Goal: Information Seeking & Learning: Learn about a topic

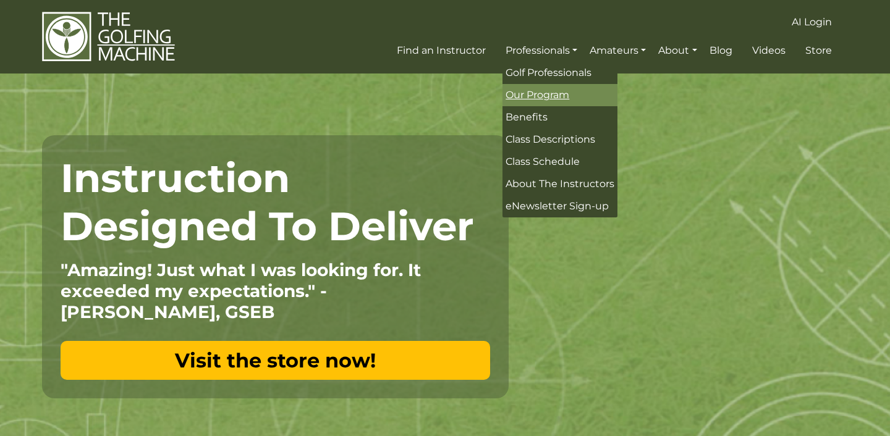
click at [539, 98] on span "Our Program" at bounding box center [538, 95] width 64 height 12
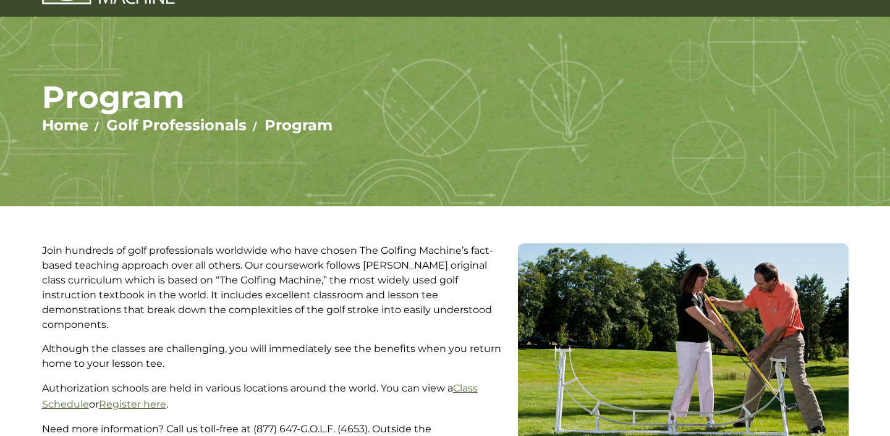
scroll to position [7, 0]
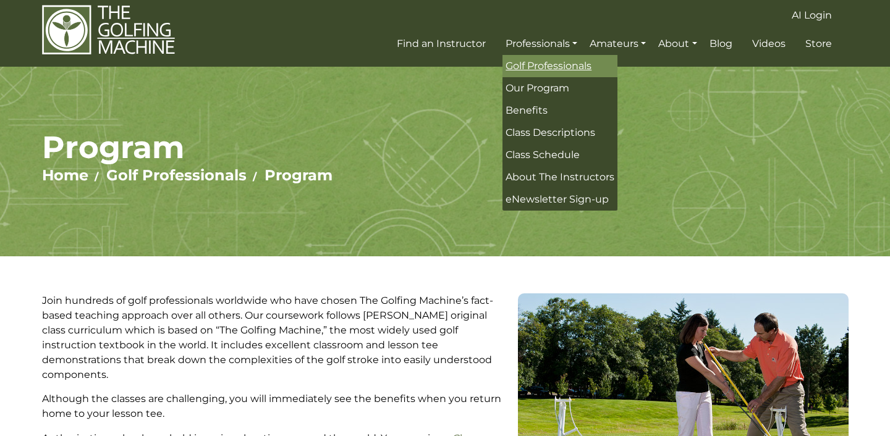
click at [546, 67] on span "Golf Professionals" at bounding box center [549, 66] width 86 height 12
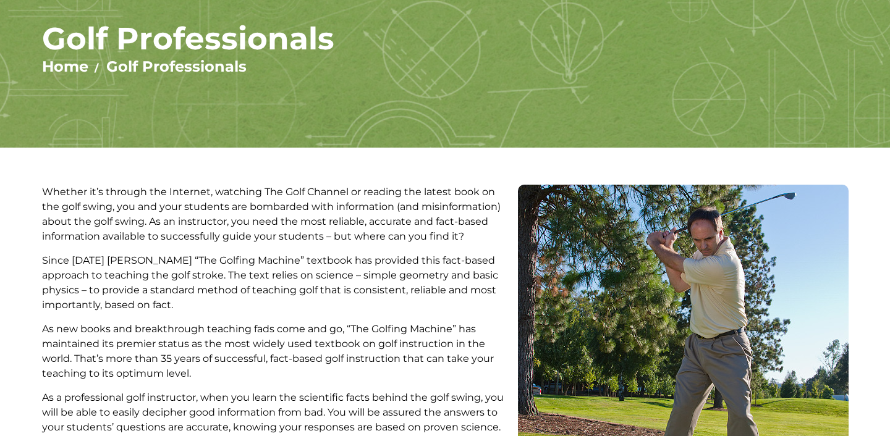
scroll to position [20, 0]
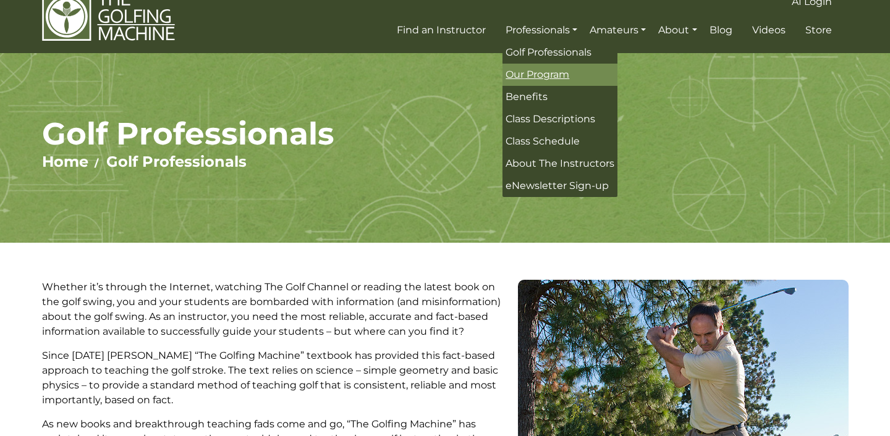
click at [536, 76] on span "Our Program" at bounding box center [538, 75] width 64 height 12
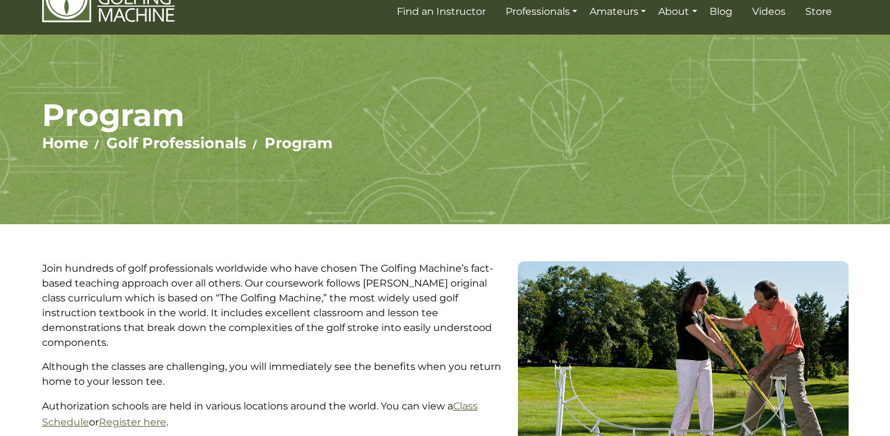
scroll to position [30, 0]
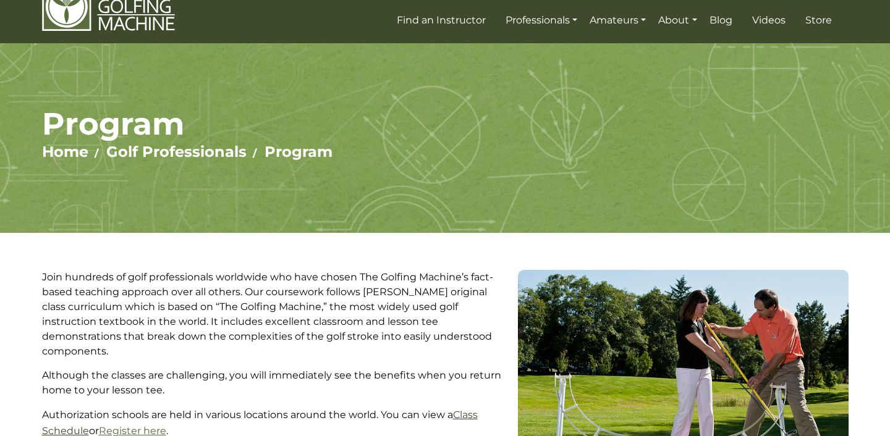
click at [467, 409] on link "Class Schedule" at bounding box center [260, 423] width 436 height 28
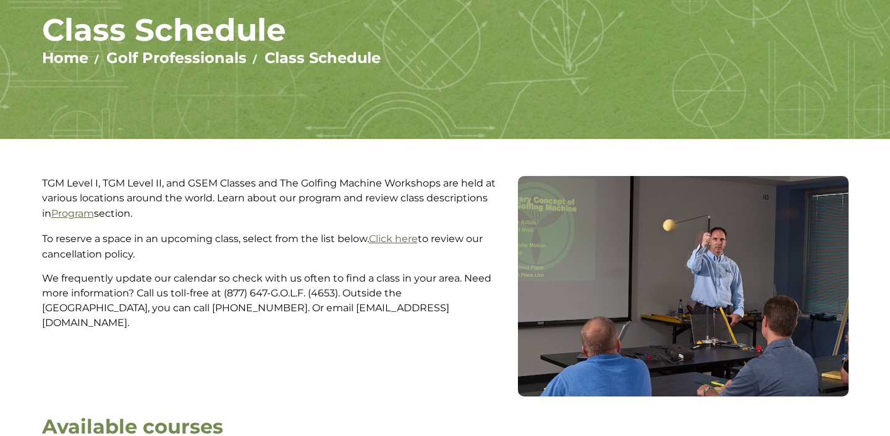
scroll to position [127, 0]
